Goal: Find specific page/section: Find specific page/section

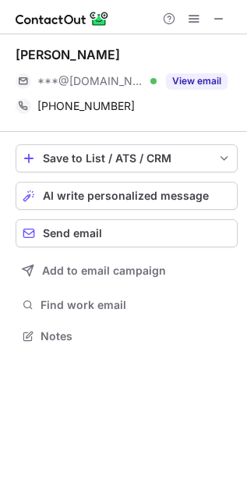
scroll to position [325, 247]
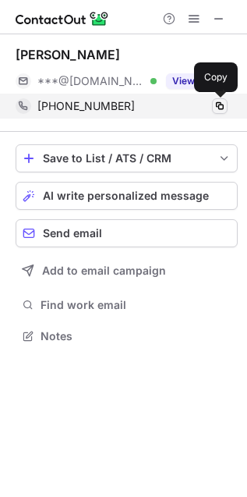
click at [227, 109] on button at bounding box center [220, 106] width 16 height 16
